Goal: Find specific page/section

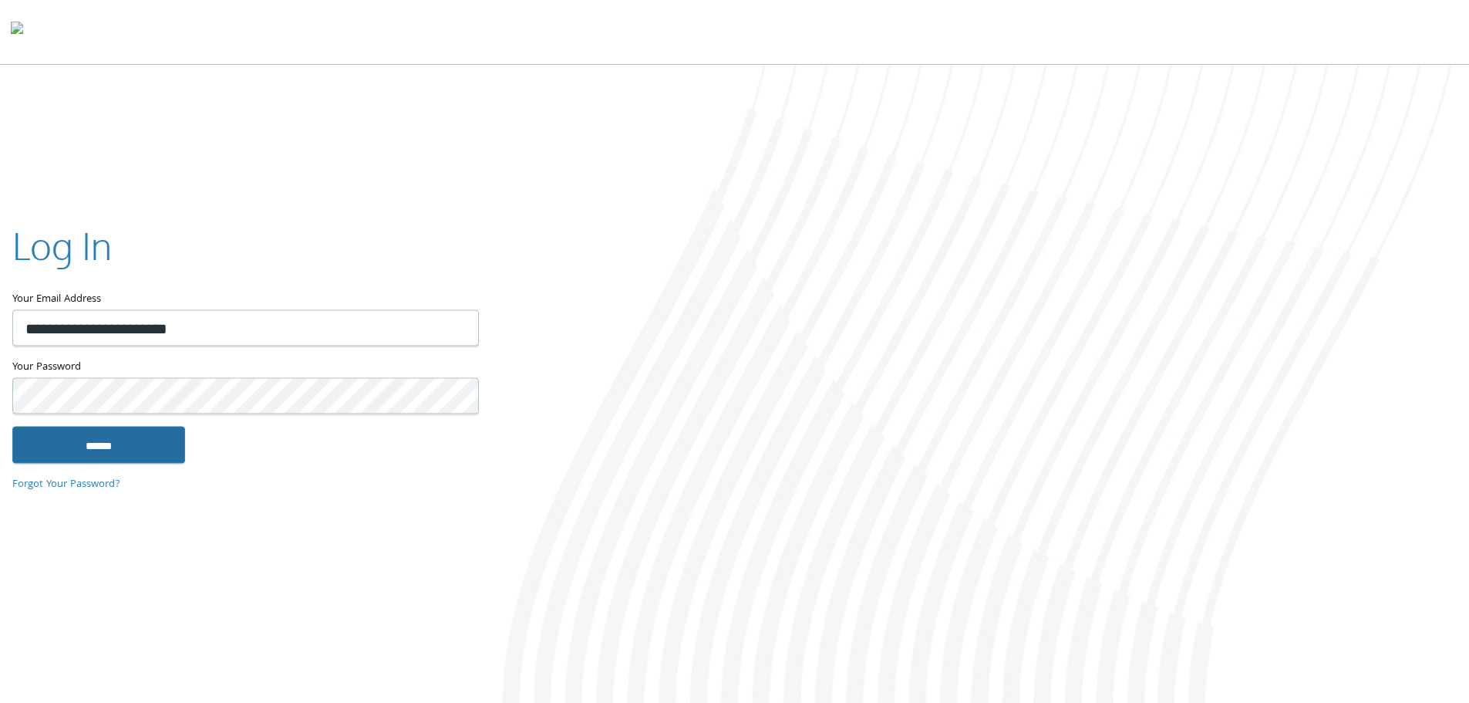
click at [150, 443] on input "******" at bounding box center [98, 444] width 173 height 37
click at [259, 26] on div at bounding box center [734, 32] width 1469 height 65
click at [152, 21] on div at bounding box center [734, 32] width 1469 height 65
